Goal: Book appointment/travel/reservation

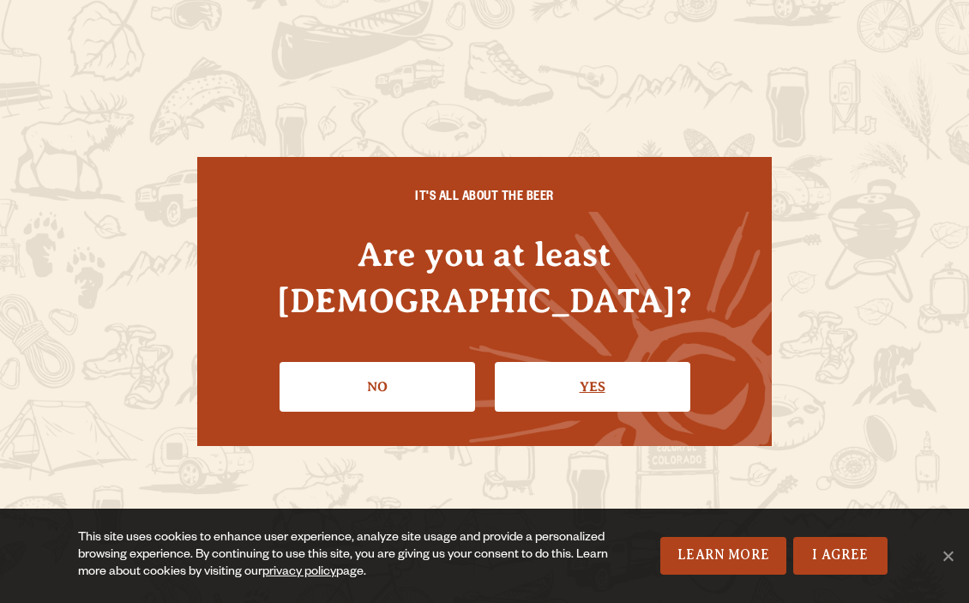
click at [590, 363] on link "Yes" at bounding box center [592, 387] width 195 height 50
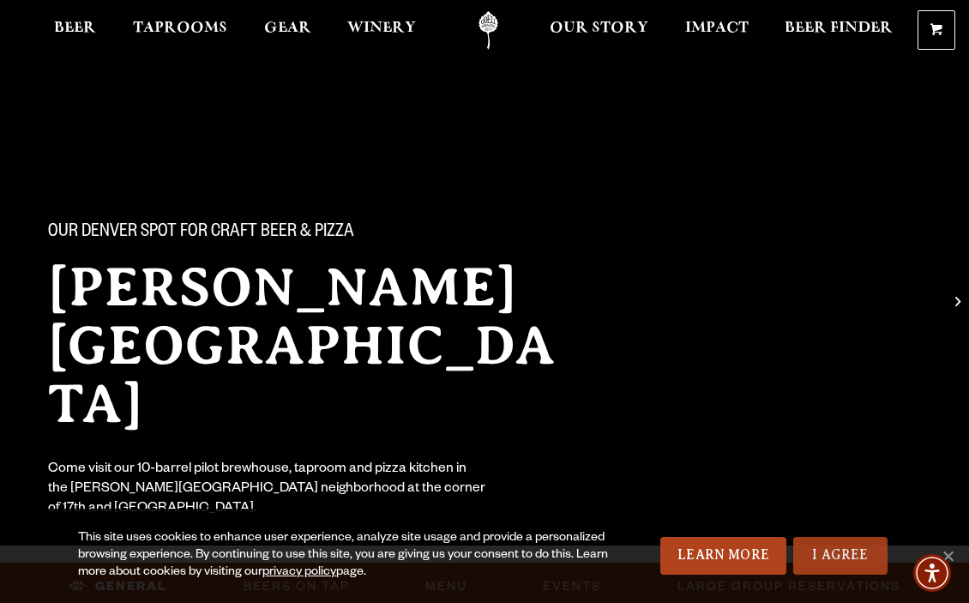
click at [822, 556] on link "I Agree" at bounding box center [840, 556] width 94 height 38
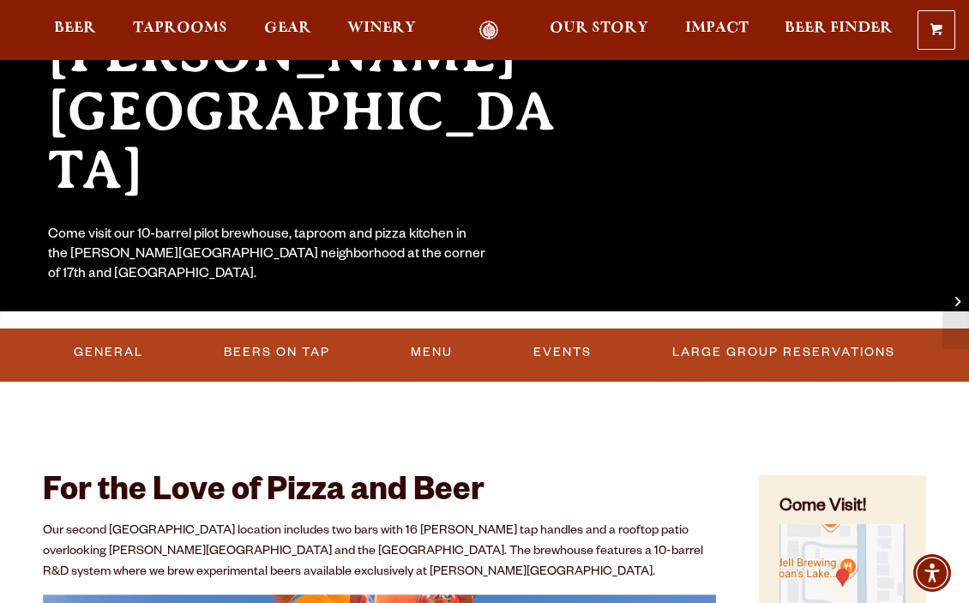
scroll to position [235, 0]
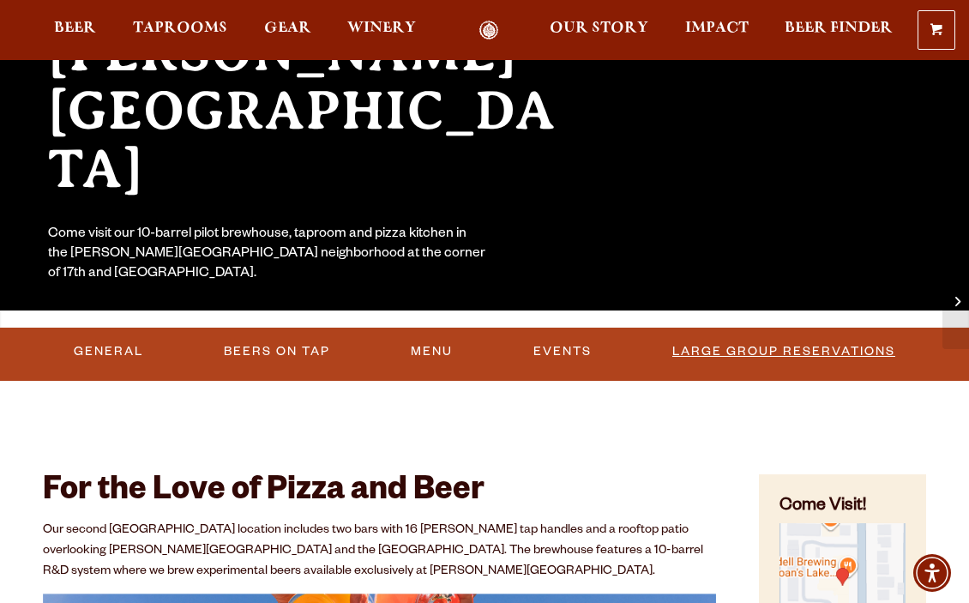
click at [741, 351] on link "Large Group Reservations" at bounding box center [783, 351] width 237 height 39
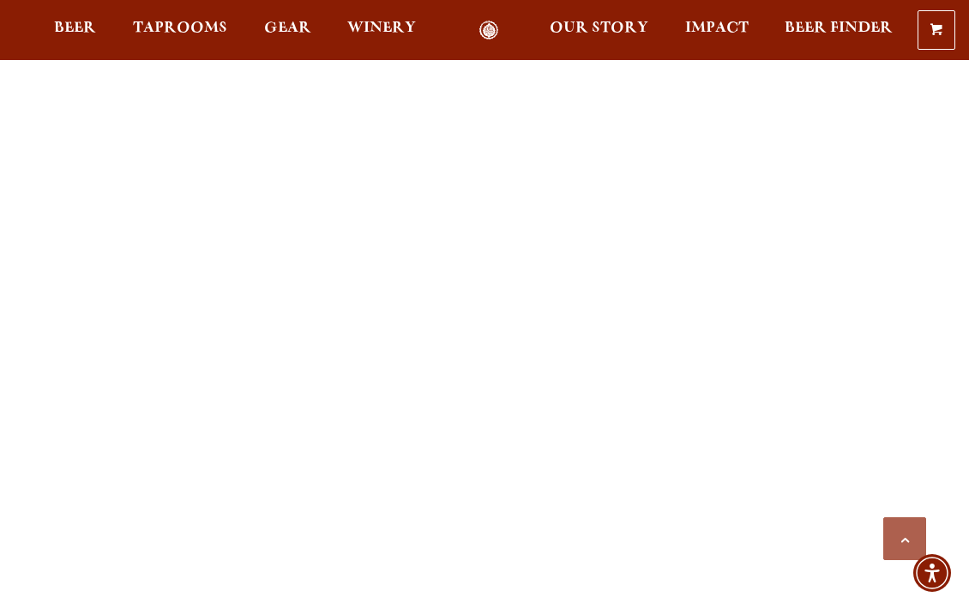
scroll to position [1757, 0]
click at [11, 451] on div "Previous Next 1 2 3 Loading… We are able to accommodate groups of 20-50 people …" at bounding box center [484, 272] width 969 height 2940
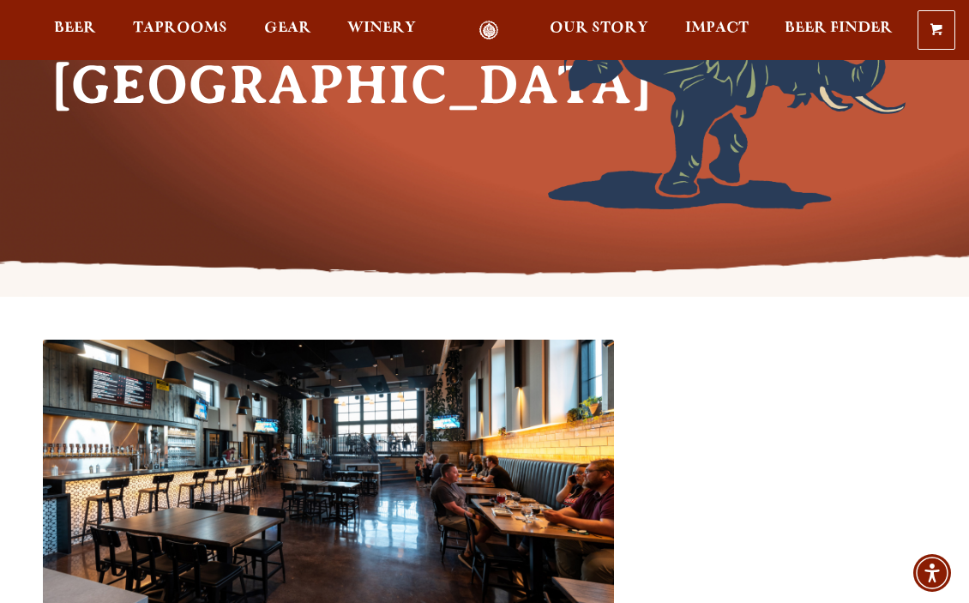
scroll to position [261, 0]
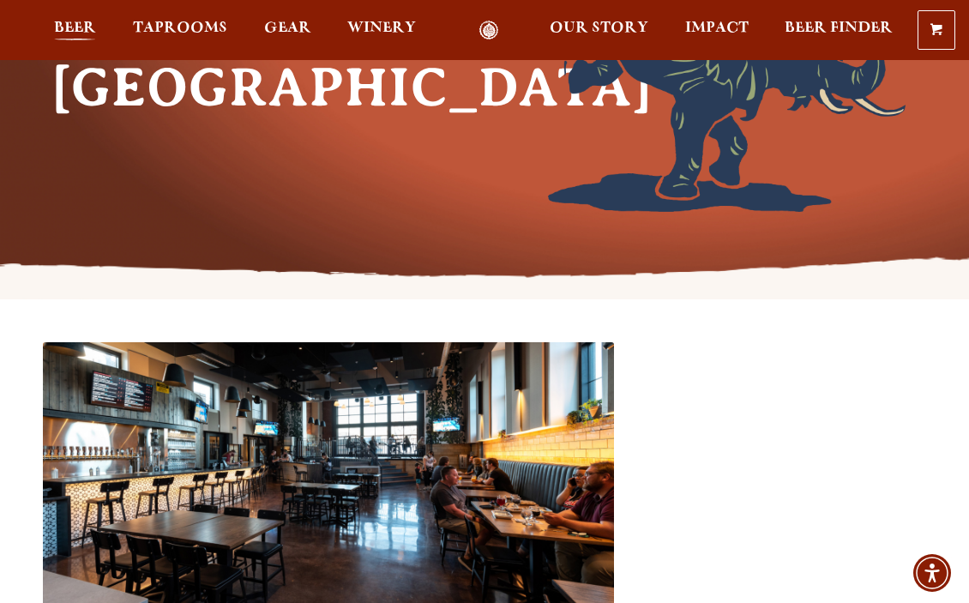
click at [87, 30] on span "Beer" at bounding box center [75, 28] width 42 height 14
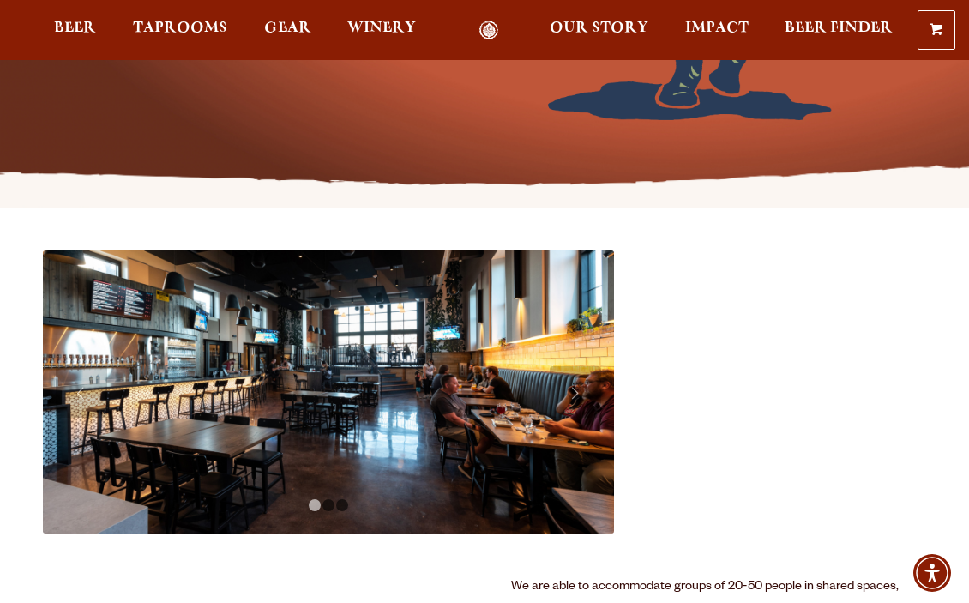
scroll to position [353, 0]
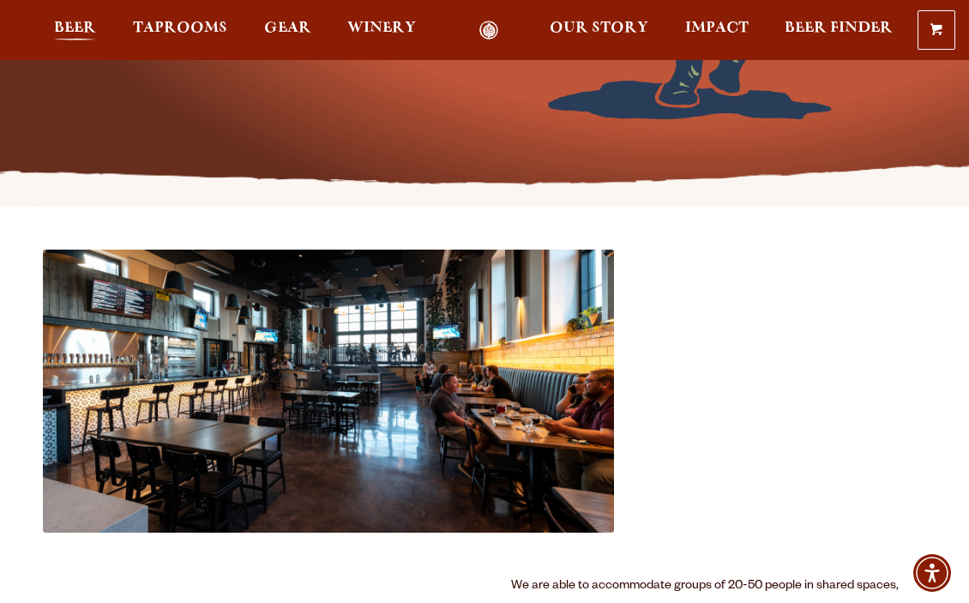
click at [88, 28] on span "Beer" at bounding box center [75, 28] width 42 height 14
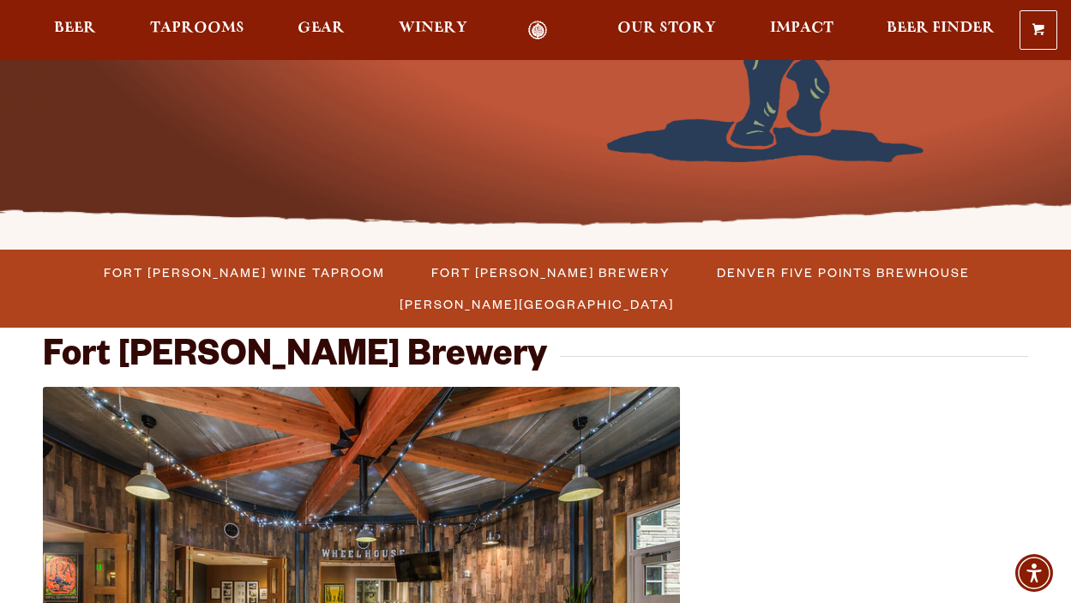
scroll to position [306, 0]
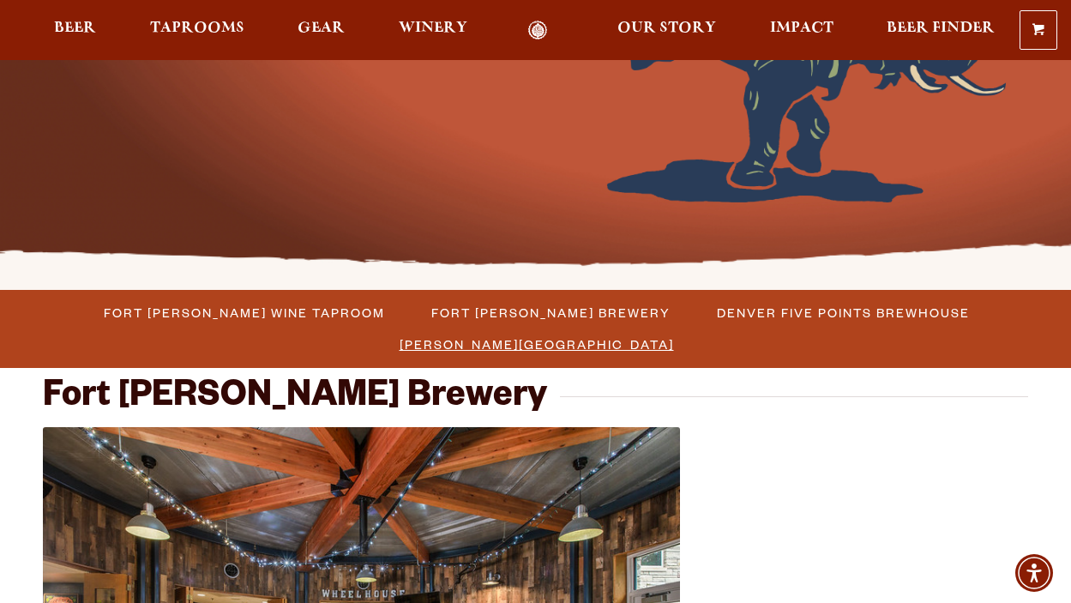
click at [674, 332] on span "[PERSON_NAME][GEOGRAPHIC_DATA]" at bounding box center [536, 344] width 274 height 25
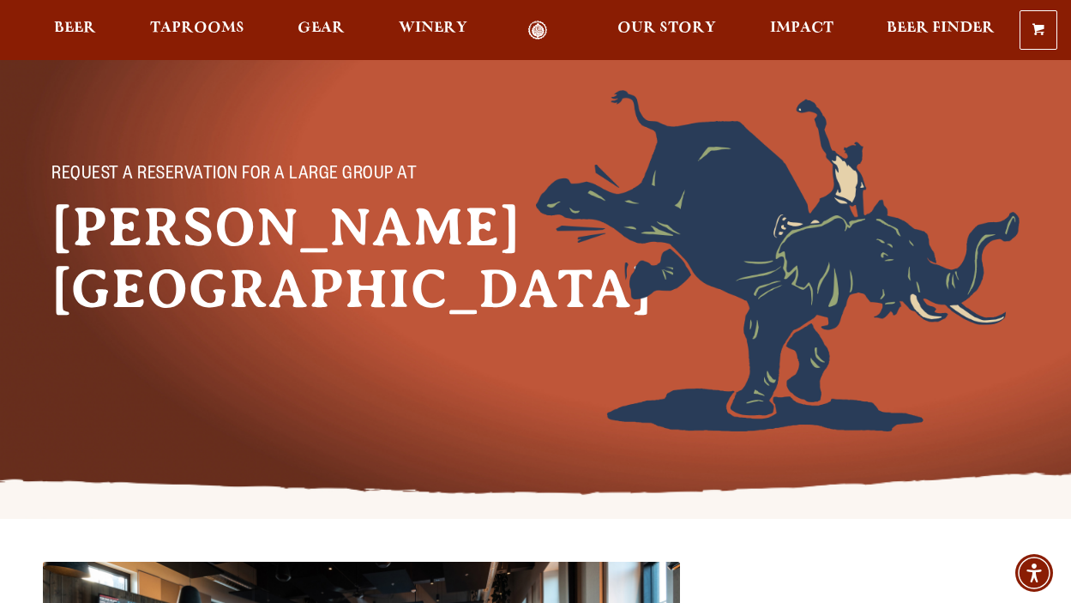
scroll to position [69, 0]
